Goal: Task Accomplishment & Management: Use online tool/utility

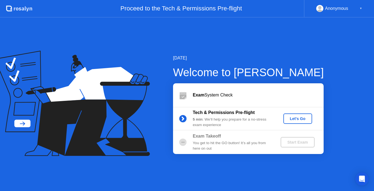
click at [296, 119] on div "Let's Go" at bounding box center [297, 118] width 24 height 4
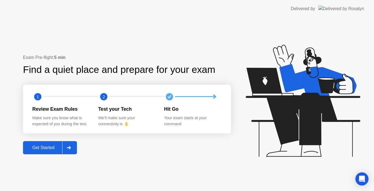
click at [42, 144] on button "Get Started" at bounding box center [50, 147] width 54 height 13
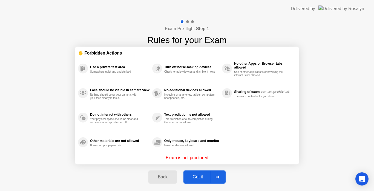
click at [198, 175] on div "Got it" at bounding box center [198, 176] width 26 height 5
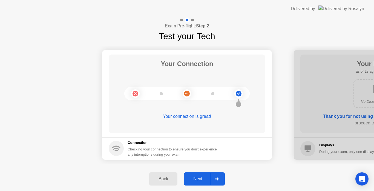
click at [198, 175] on button "Next" at bounding box center [204, 178] width 41 height 13
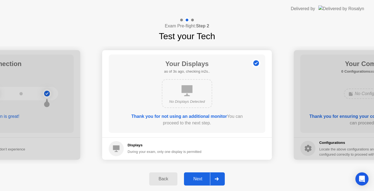
click at [198, 175] on button "Next" at bounding box center [204, 178] width 41 height 13
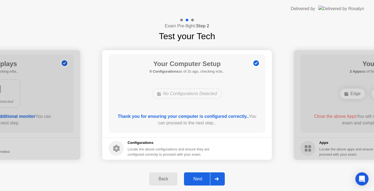
click at [198, 175] on button "Next" at bounding box center [204, 178] width 41 height 13
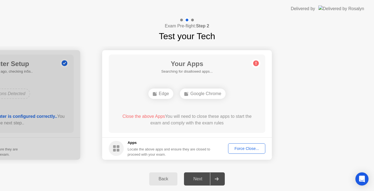
click at [253, 148] on div "Force Close..." at bounding box center [246, 148] width 33 height 4
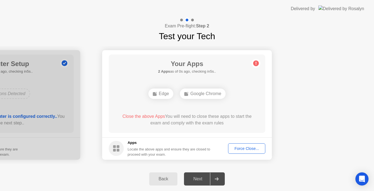
click at [245, 149] on div "Force Close..." at bounding box center [246, 148] width 33 height 4
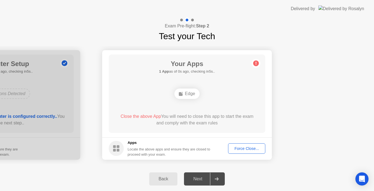
click at [251, 148] on div "Force Close..." at bounding box center [246, 148] width 33 height 4
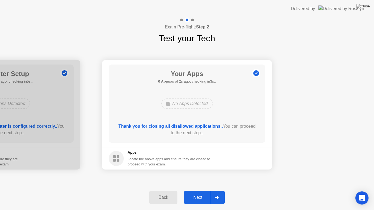
click at [199, 190] on div "Next" at bounding box center [198, 197] width 24 height 5
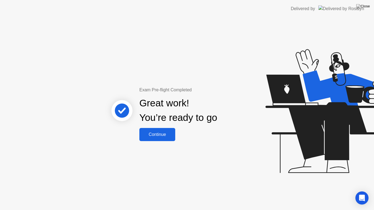
click at [180, 190] on div "Exam Pre-flight Completed Great work! You’re ready to go Continue" at bounding box center [187, 114] width 374 height 193
click at [176, 190] on div "Exam Pre-flight Completed Great work! You’re ready to go Continue" at bounding box center [187, 114] width 374 height 193
click at [363, 190] on icon "Open Intercom Messenger" at bounding box center [362, 198] width 6 height 7
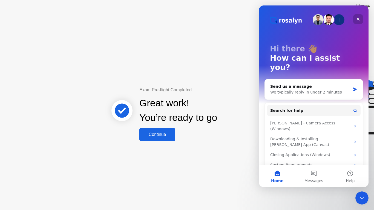
click at [357, 19] on icon "Close" at bounding box center [358, 19] width 4 height 4
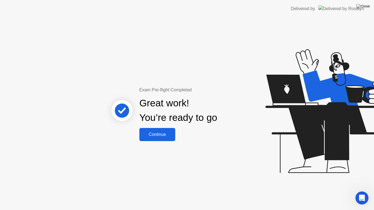
click at [158, 137] on div "Continue" at bounding box center [157, 134] width 33 height 5
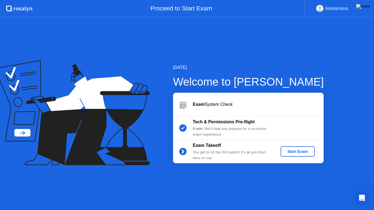
click at [297, 151] on div "Start Exam" at bounding box center [297, 151] width 29 height 4
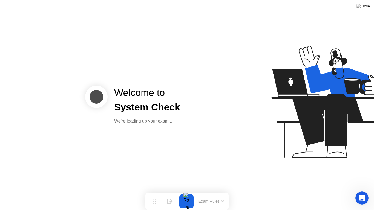
click at [242, 142] on div at bounding box center [301, 105] width 141 height 142
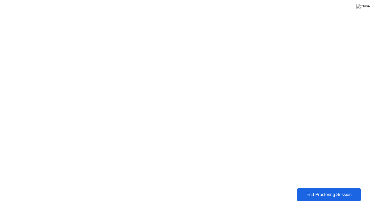
click at [325, 190] on div "End Proctoring Session" at bounding box center [329, 194] width 60 height 5
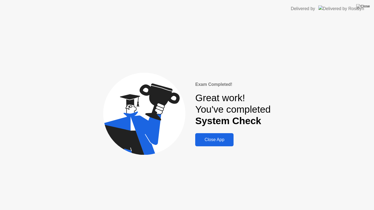
click at [218, 140] on div "Close App" at bounding box center [214, 139] width 35 height 5
